Goal: Obtain resource: Obtain resource

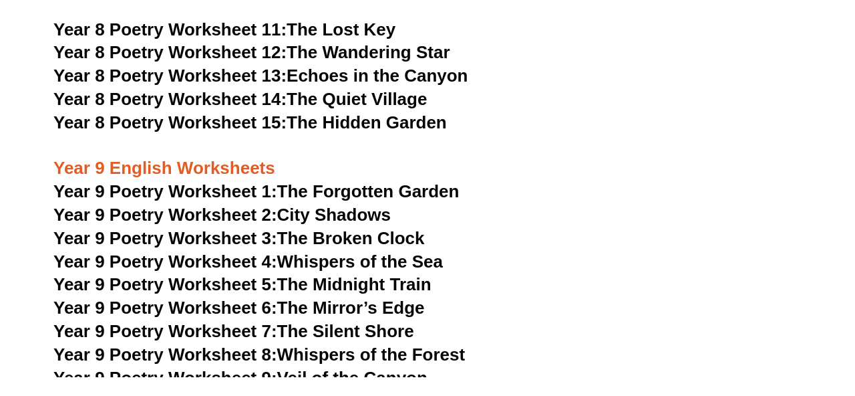
scroll to position [8969, 0]
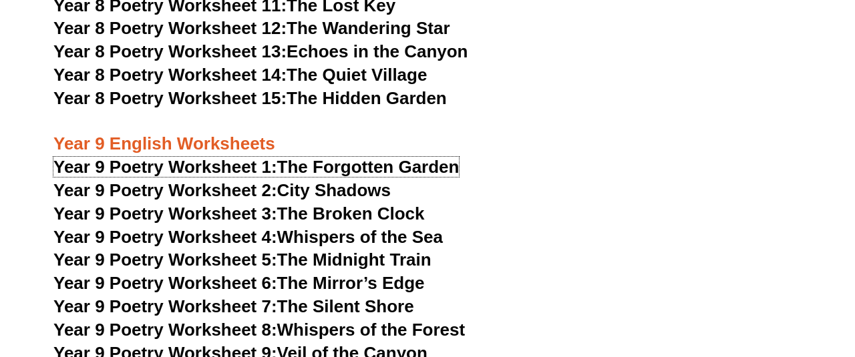
click at [318, 157] on link "Year 9 Poetry Worksheet 1: The Forgotten Garden" at bounding box center [256, 167] width 406 height 20
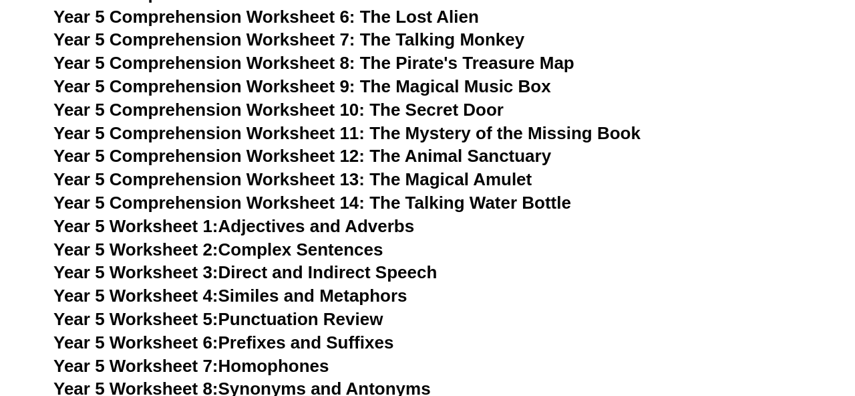
scroll to position [6435, 0]
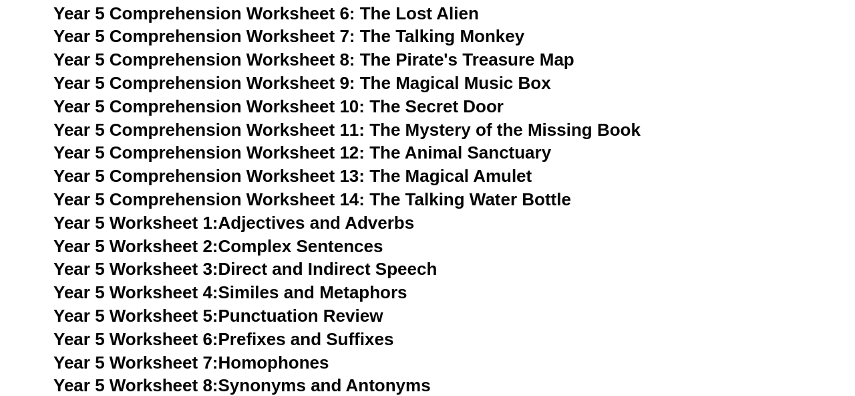
click at [372, 233] on link "Year 5 Worksheet 1: Adjectives and Adverbs" at bounding box center [233, 222] width 361 height 20
click at [459, 209] on span "Year 5 Comprehension Worksheet 14: The Talking Water Bottle" at bounding box center [312, 199] width 518 height 20
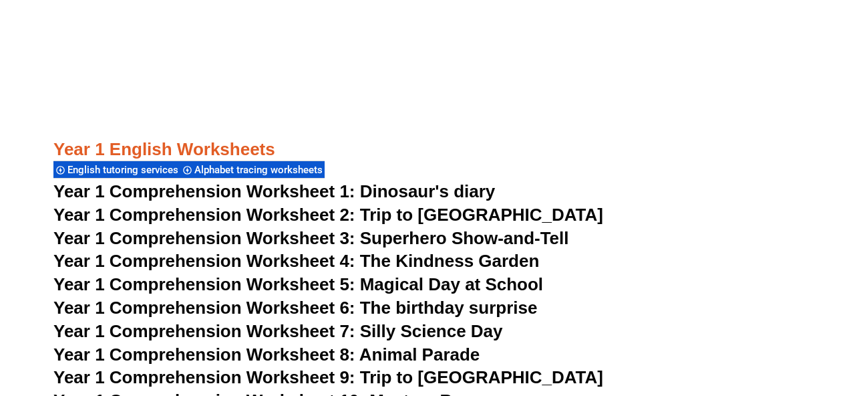
scroll to position [1546, 0]
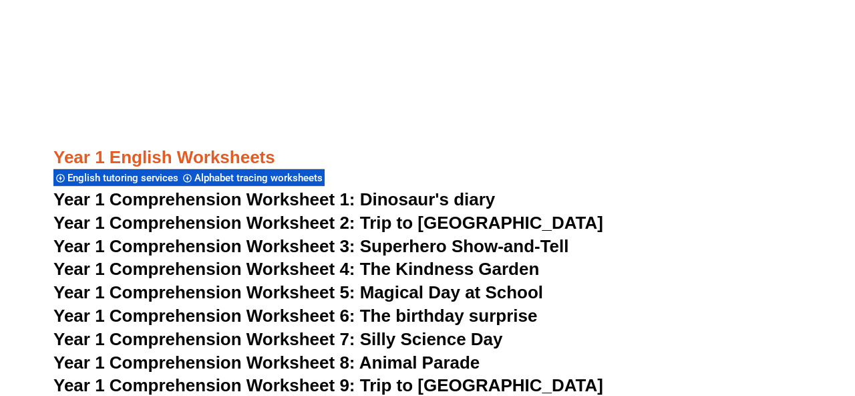
click at [433, 204] on span "Year 1 Comprehension Worksheet 1: Dinosaur's diary" at bounding box center [274, 199] width 442 height 20
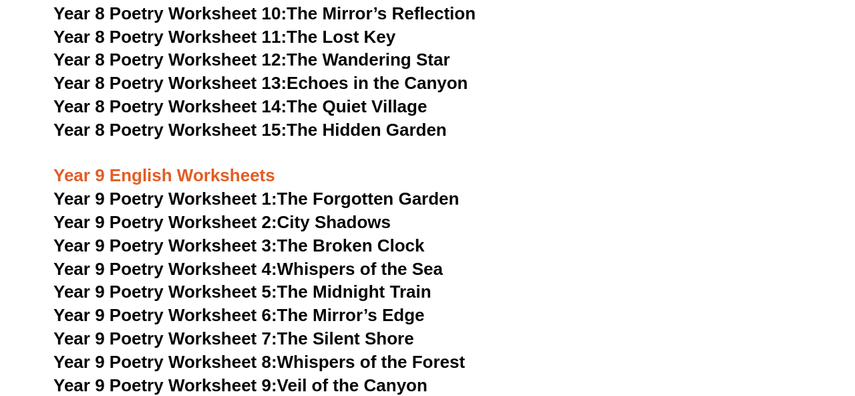
scroll to position [8953, 0]
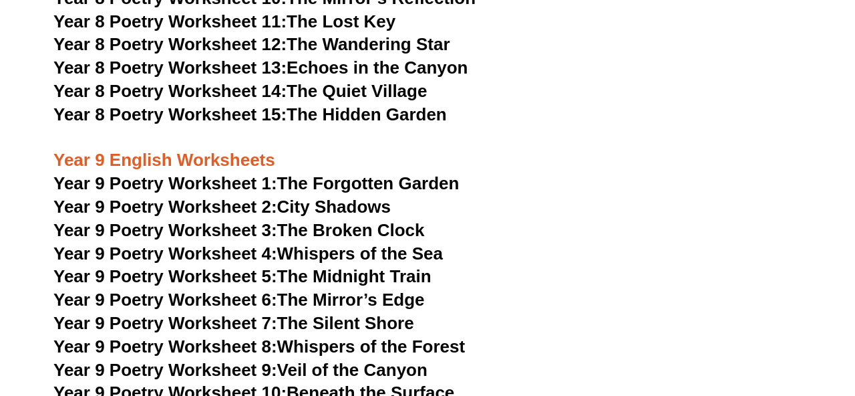
click at [376, 173] on link "Year 9 Poetry Worksheet 1: The Forgotten Garden" at bounding box center [256, 183] width 406 height 20
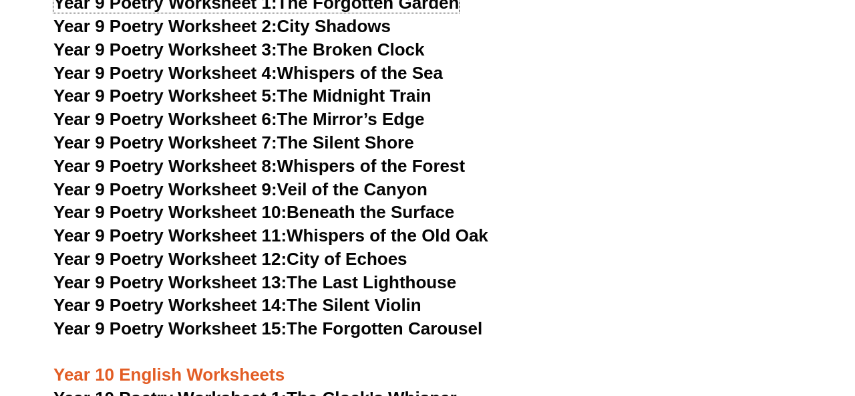
scroll to position [9137, 0]
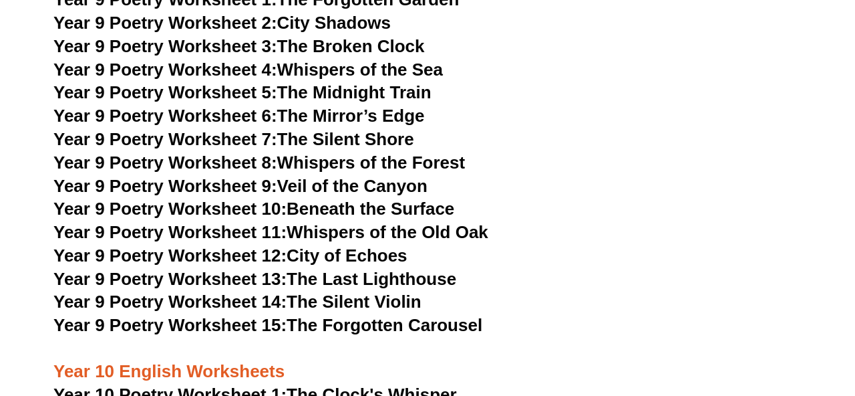
click at [347, 315] on link "Year 9 Poetry Worksheet 15: The Forgotten Carousel" at bounding box center [267, 325] width 429 height 20
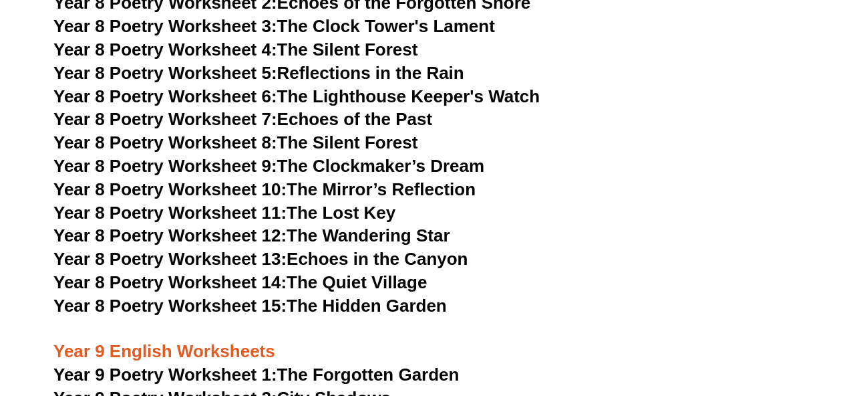
scroll to position [8764, 0]
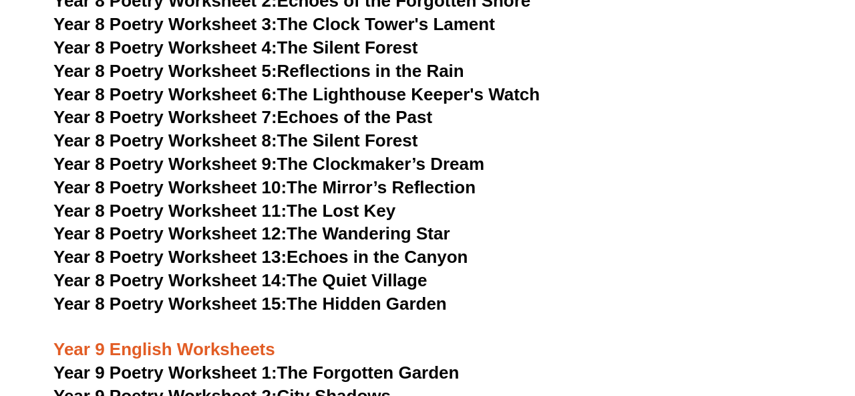
click at [245, 293] on span "Year 8 Poetry Worksheet 15:" at bounding box center [169, 303] width 233 height 20
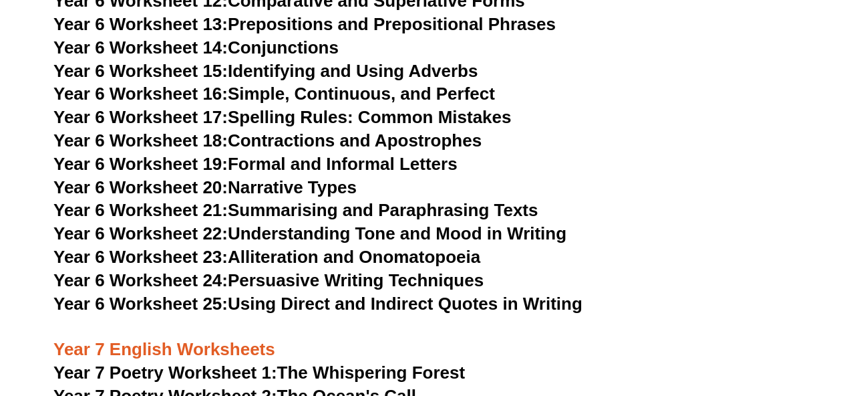
scroll to position [7976, 0]
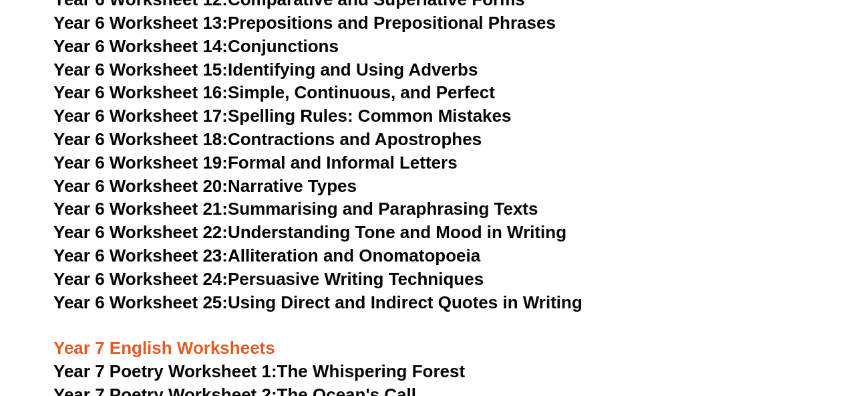
click at [412, 292] on link "Year 6 Worksheet 25: Using Direct and Indirect Quotes in Writing" at bounding box center [317, 302] width 529 height 20
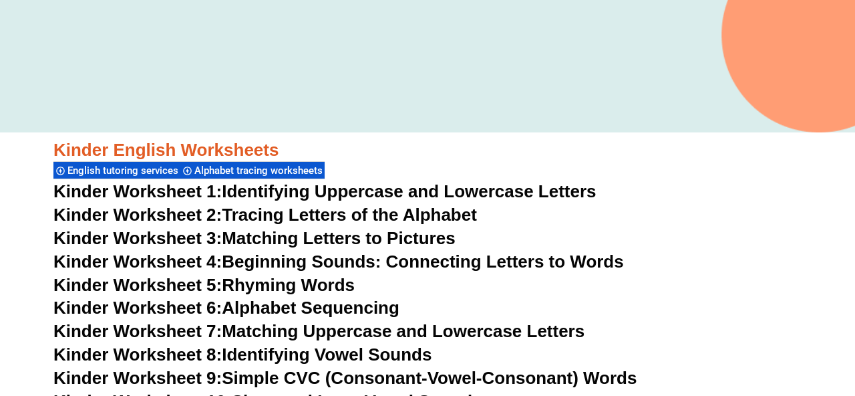
scroll to position [367, 0]
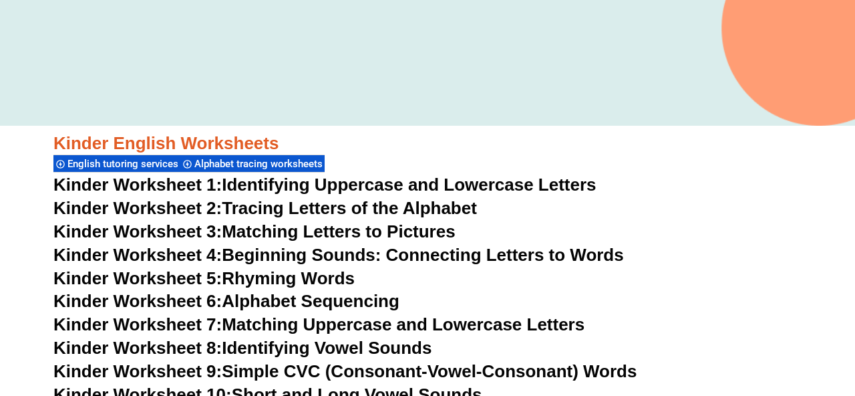
click at [423, 180] on link "Kinder Worksheet 1: Identifying Uppercase and Lowercase Letters" at bounding box center [324, 184] width 543 height 20
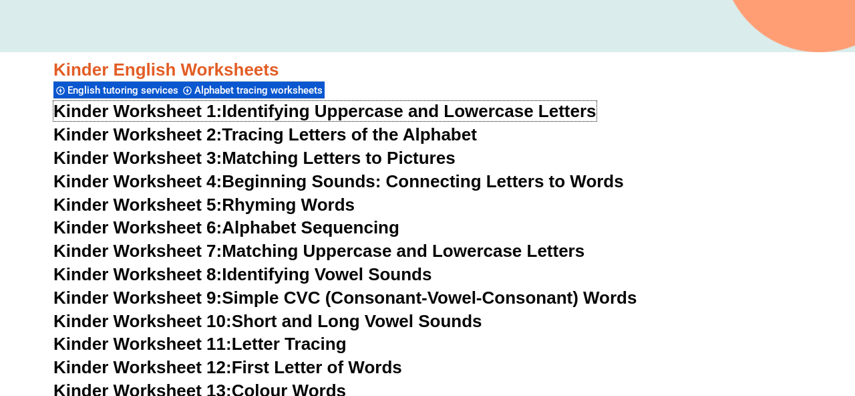
scroll to position [444, 0]
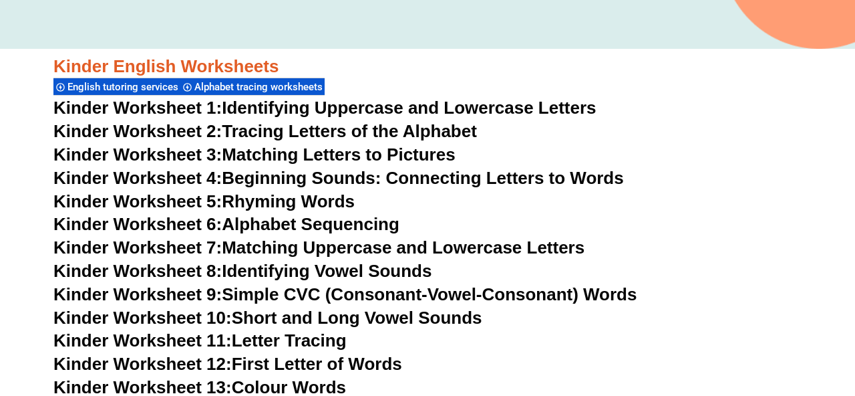
click at [347, 295] on link "Kinder Worksheet 9: Simple CVC (Consonant-Vowel-Consonant) Words" at bounding box center [344, 294] width 583 height 20
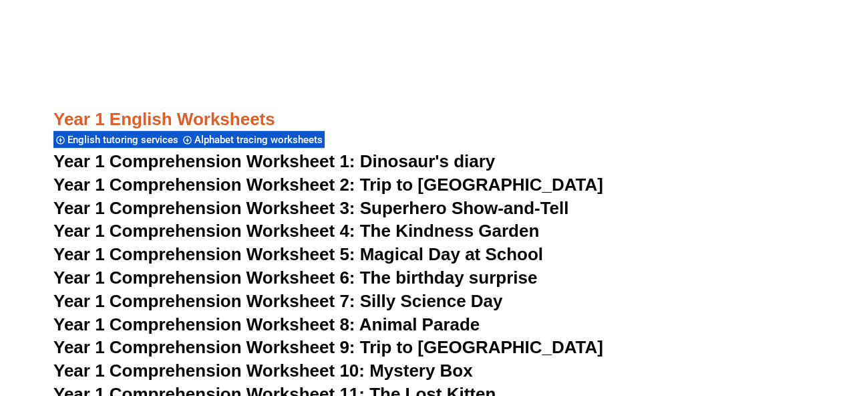
scroll to position [1585, 0]
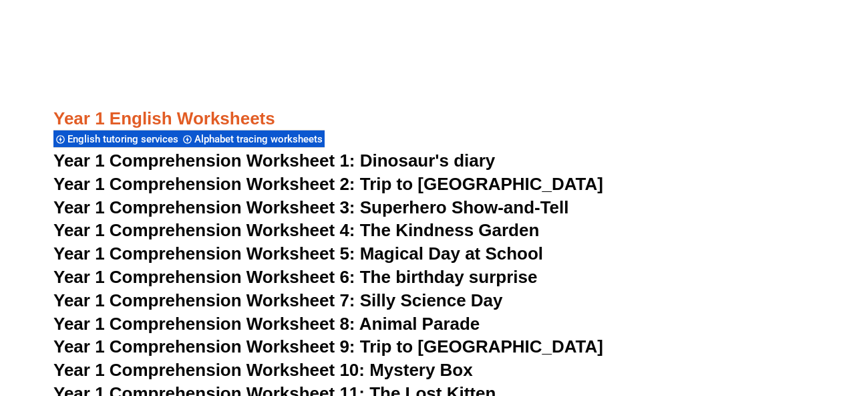
click at [438, 159] on span "Year 1 Comprehension Worksheet 1: Dinosaur's diary" at bounding box center [274, 160] width 442 height 20
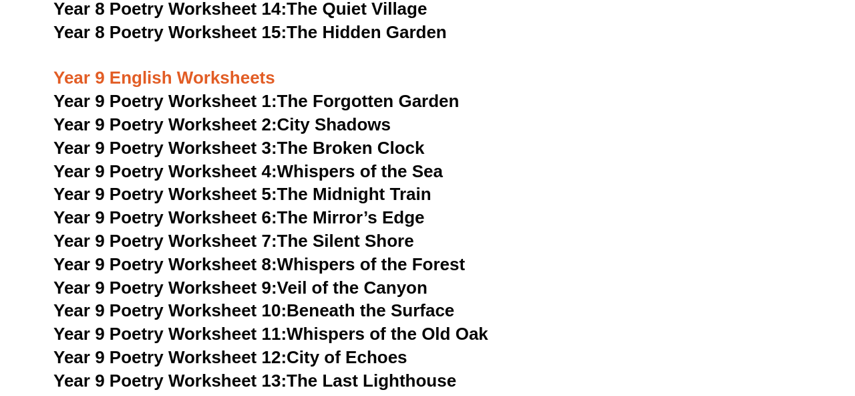
scroll to position [9032, 0]
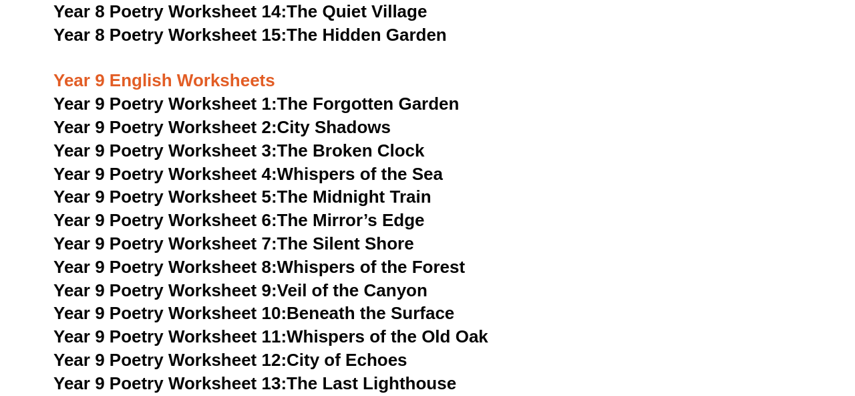
click at [409, 94] on link "Year 9 Poetry Worksheet 1: The Forgotten Garden" at bounding box center [256, 104] width 406 height 20
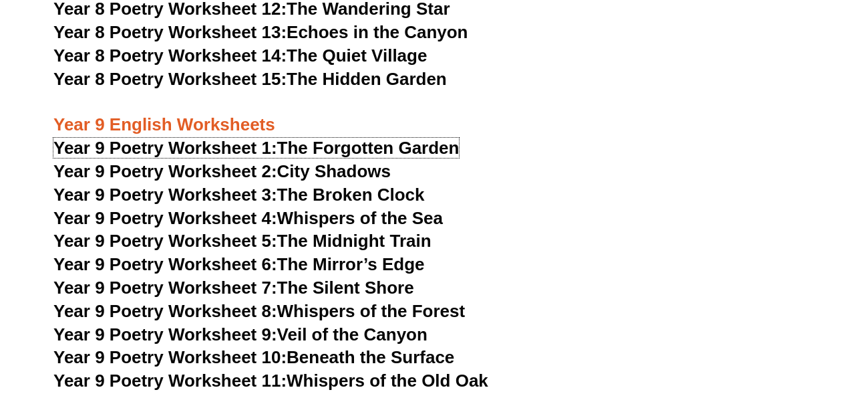
scroll to position [8969, 0]
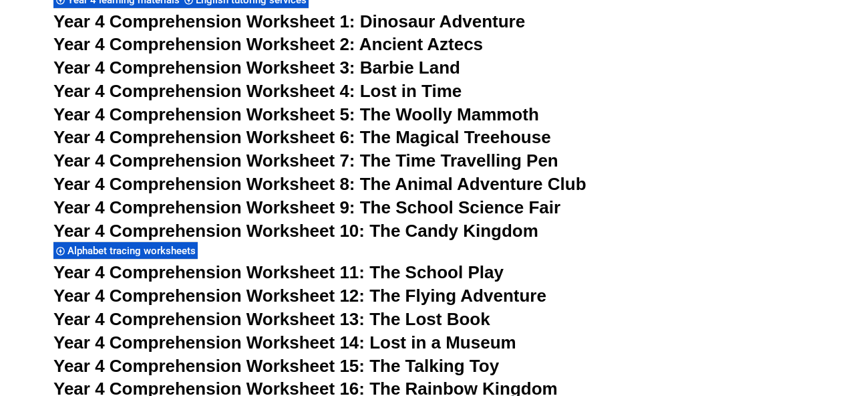
scroll to position [5104, 0]
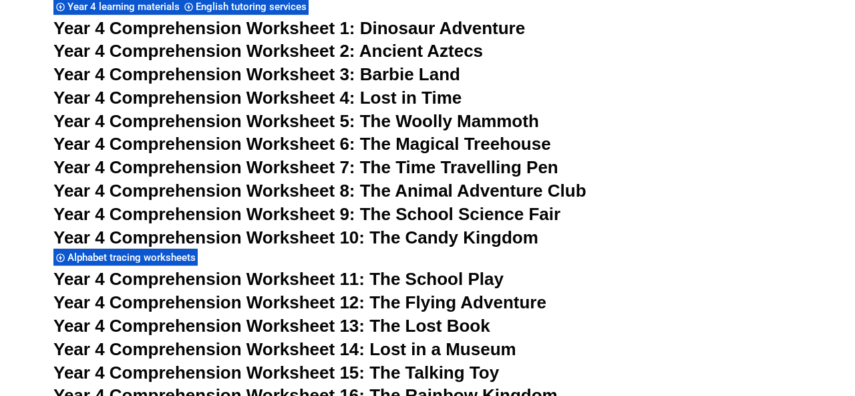
click at [357, 38] on link "Year 4 Comprehension Worksheet 1: Dinosaur Adventure" at bounding box center [289, 28] width 472 height 20
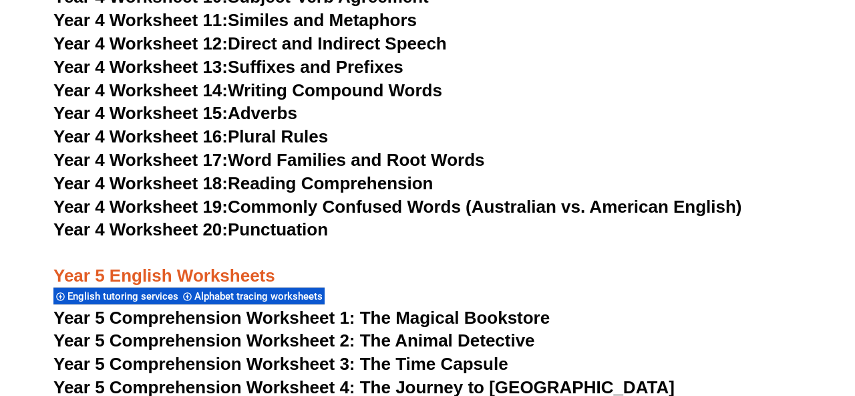
scroll to position [5827, 0]
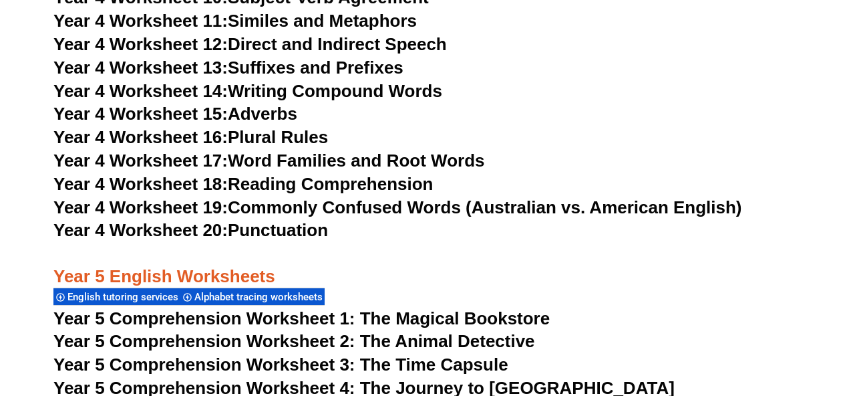
click at [283, 124] on link "Year 4 Worksheet 15: Adverbs" at bounding box center [175, 114] width 244 height 20
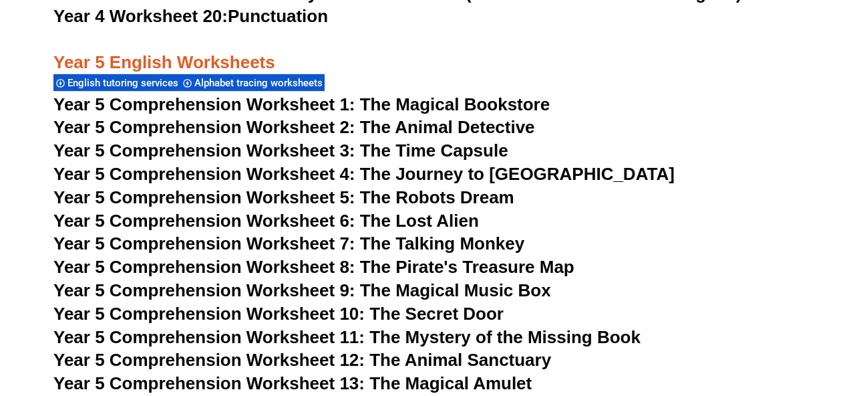
scroll to position [6043, 0]
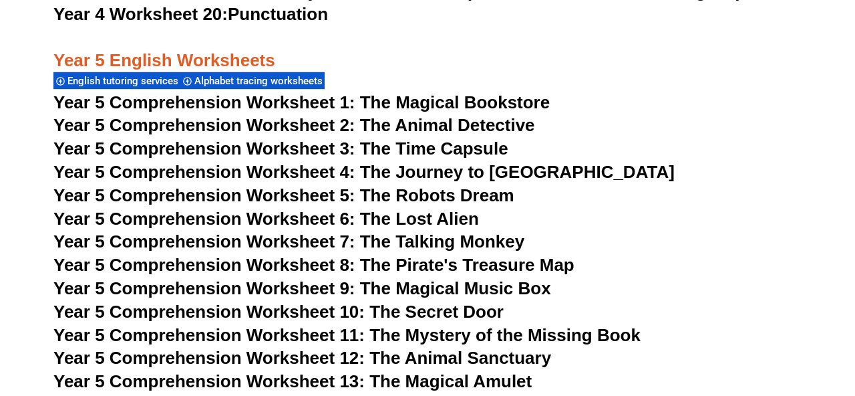
click at [490, 112] on span "Year 5 Comprehension Worksheet 1: The Magical Bookstore" at bounding box center [301, 102] width 496 height 20
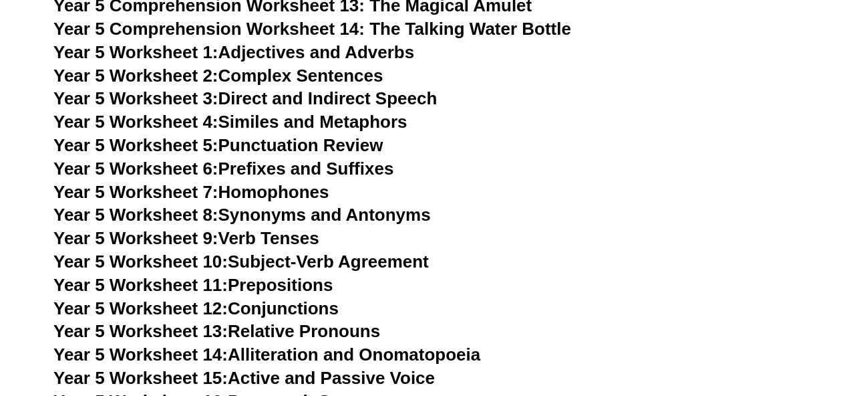
scroll to position [6419, 0]
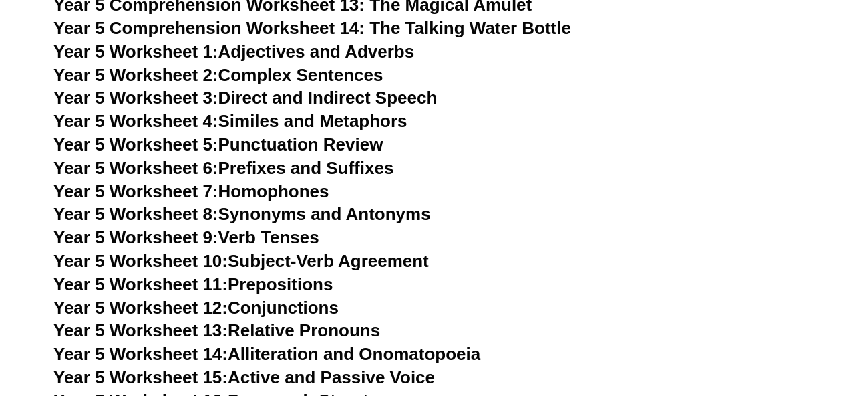
click at [380, 178] on link "Year 5 Worksheet 6: Prefixes and Suffixes" at bounding box center [223, 168] width 340 height 20
click at [321, 201] on link "Year 5 Worksheet 7: Homophones" at bounding box center [191, 191] width 276 height 20
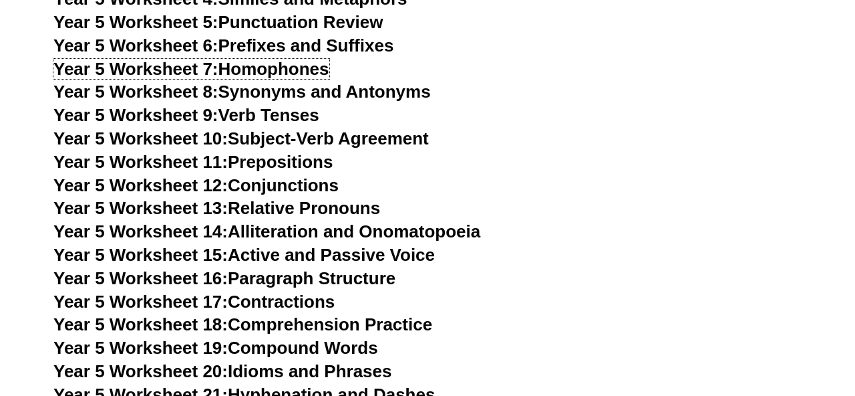
scroll to position [6543, 0]
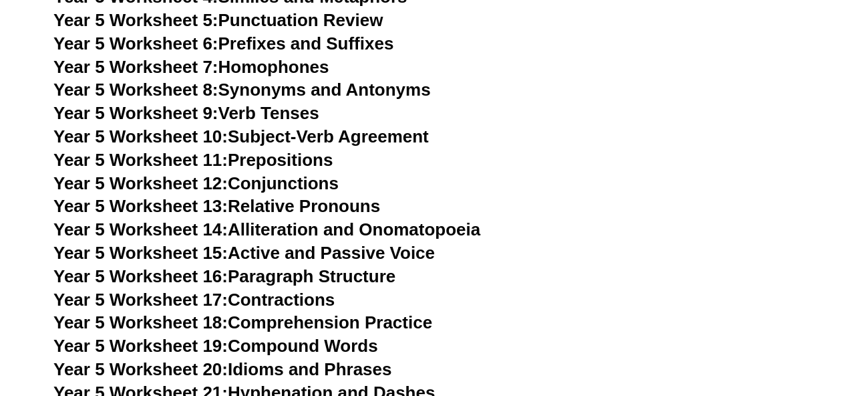
click at [450, 239] on link "Year 5 Worksheet 14: Alliteration and Onomatopoeia" at bounding box center [266, 229] width 427 height 20
click at [413, 263] on link "Year 5 Worksheet 15: Active and Passive Voice" at bounding box center [244, 253] width 382 height 20
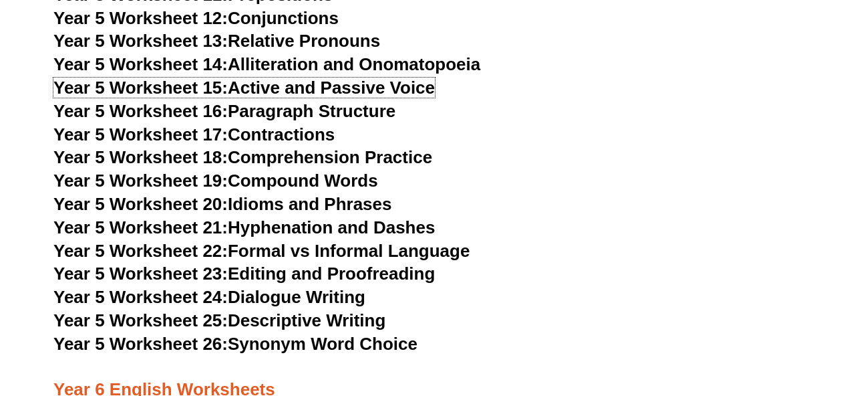
scroll to position [6709, 0]
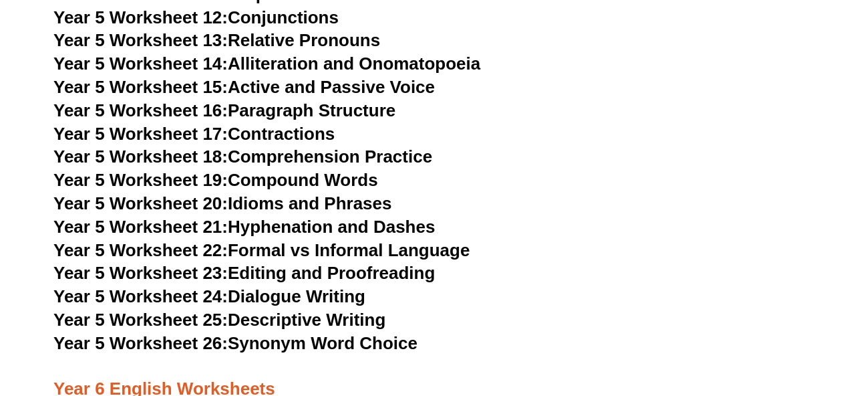
click at [377, 213] on link "Year 5 Worksheet 20: Idioms and Phrases" at bounding box center [222, 203] width 338 height 20
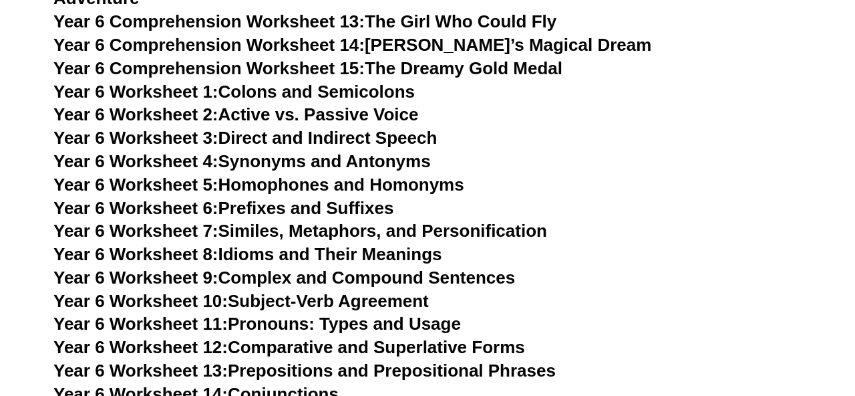
scroll to position [7454, 0]
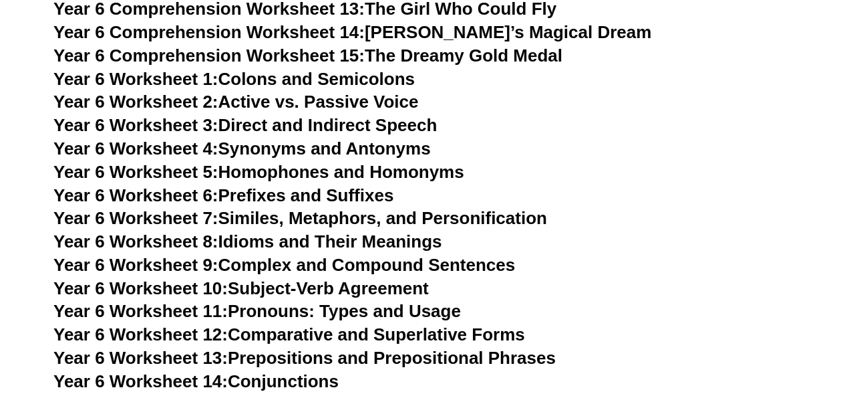
click at [436, 208] on link "Year 6 Worksheet 7: Similes, Metaphors, and Personification" at bounding box center [300, 218] width 494 height 20
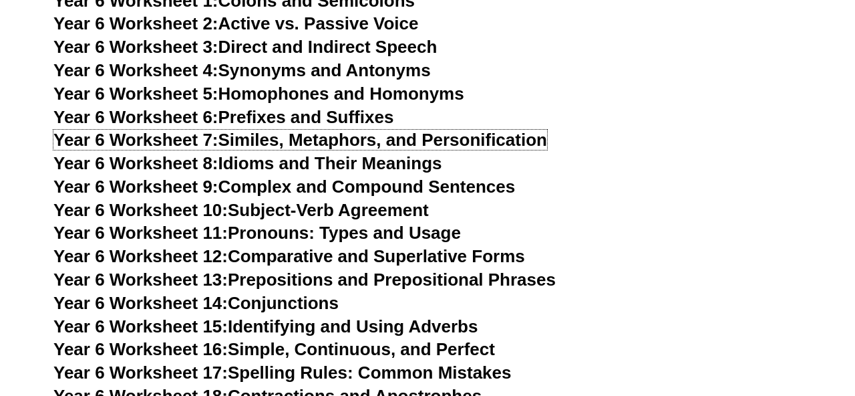
scroll to position [7540, 0]
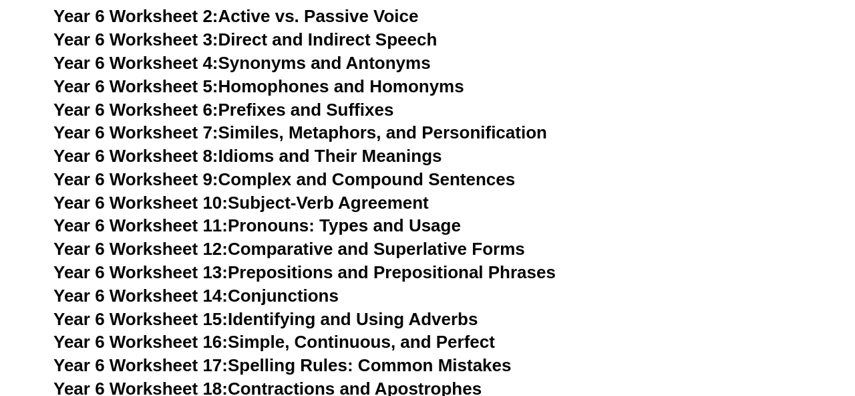
click at [426, 146] on link "Year 6 Worksheet 8: Idioms and Their Meanings" at bounding box center [247, 156] width 388 height 20
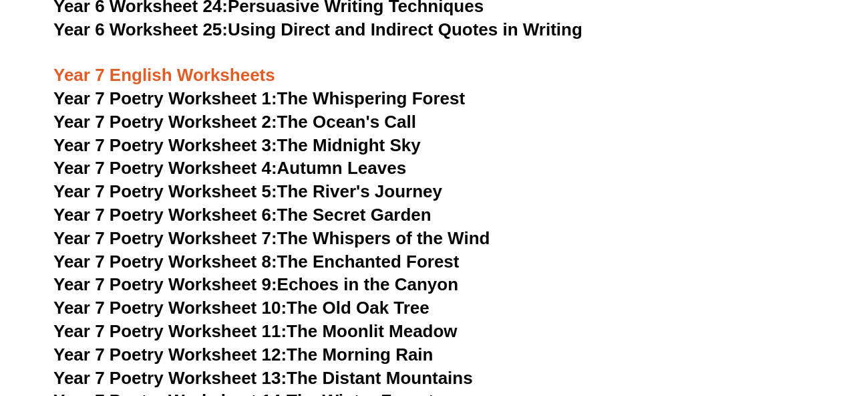
scroll to position [8062, 0]
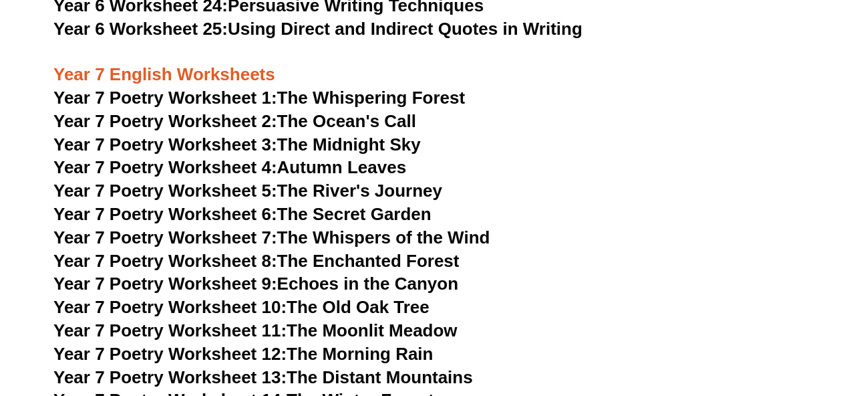
click at [442, 88] on link "Year 7 Poetry Worksheet 1: The Whispering Forest" at bounding box center [259, 98] width 412 height 20
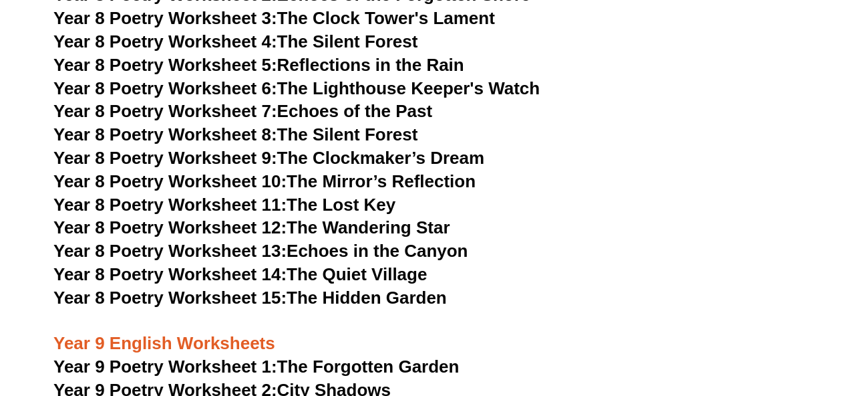
scroll to position [8588, 0]
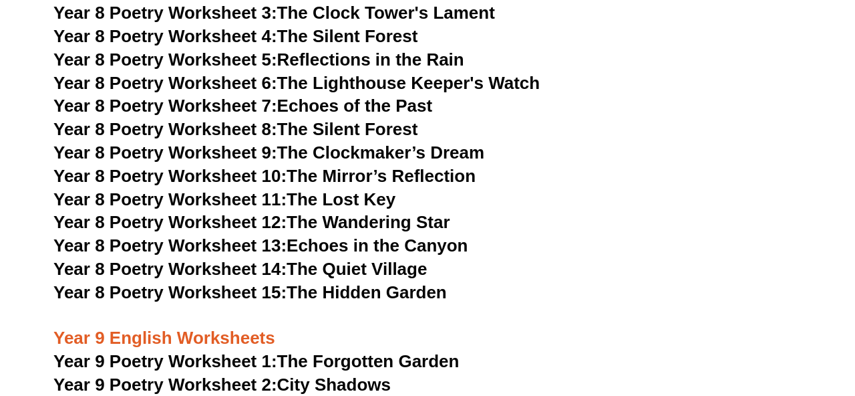
click at [390, 259] on link "Year 8 Poetry Worksheet 14: The Quiet Village" at bounding box center [239, 269] width 373 height 20
click at [370, 189] on link "Year 8 Poetry Worksheet 11: The Lost Key" at bounding box center [224, 199] width 342 height 20
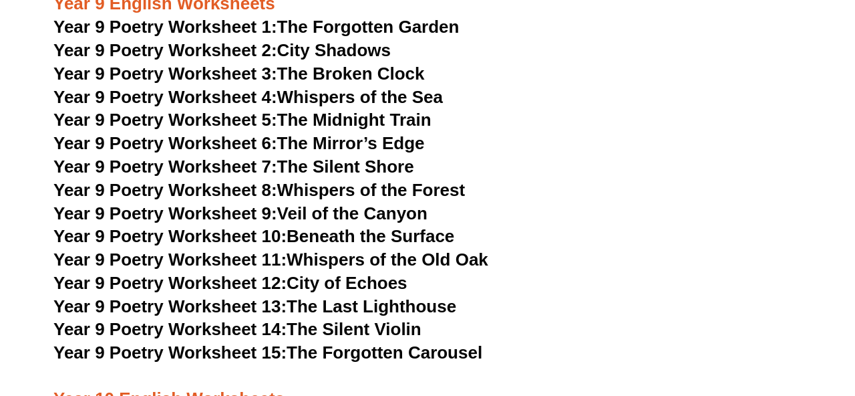
scroll to position [8925, 0]
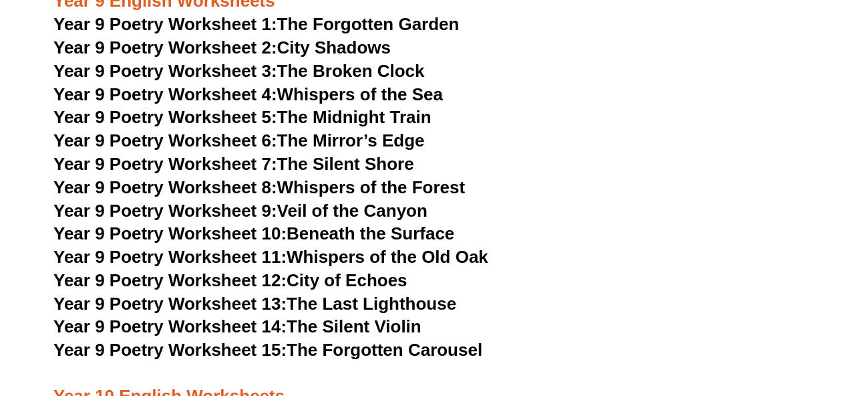
click at [367, 316] on link "Year 9 Poetry Worksheet 14: The Silent Violin" at bounding box center [237, 326] width 368 height 20
click at [390, 107] on link "Year 9 Poetry Worksheet 5: The Midnight Train" at bounding box center [242, 117] width 378 height 20
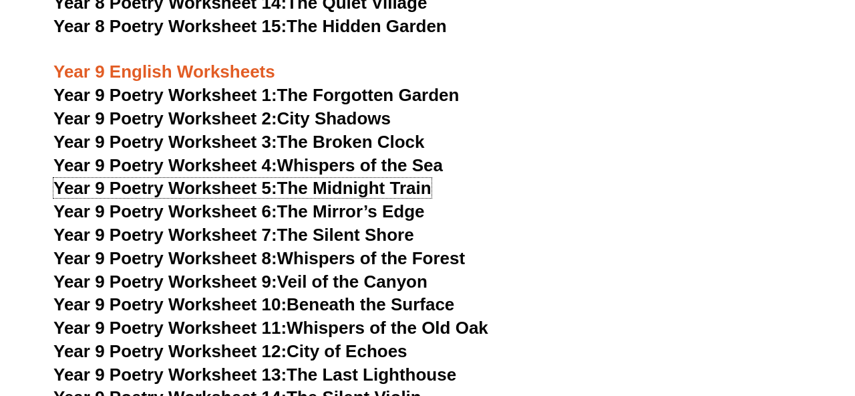
scroll to position [8860, 0]
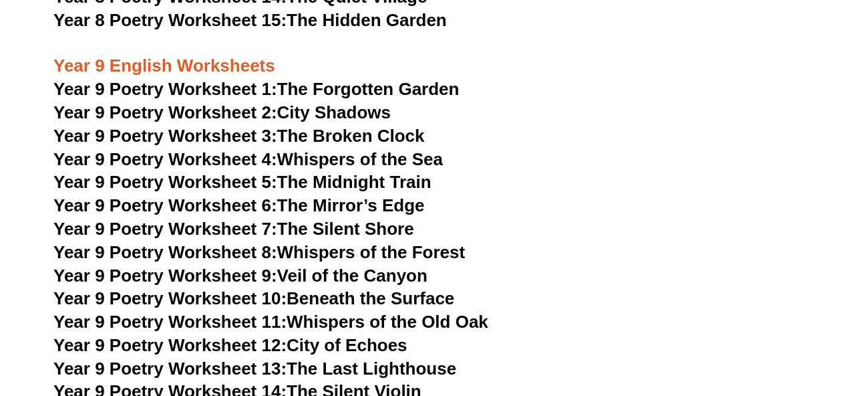
click at [434, 149] on link "Year 9 Poetry Worksheet 4: Whispers of the Sea" at bounding box center [248, 159] width 390 height 20
